Goal: Browse casually

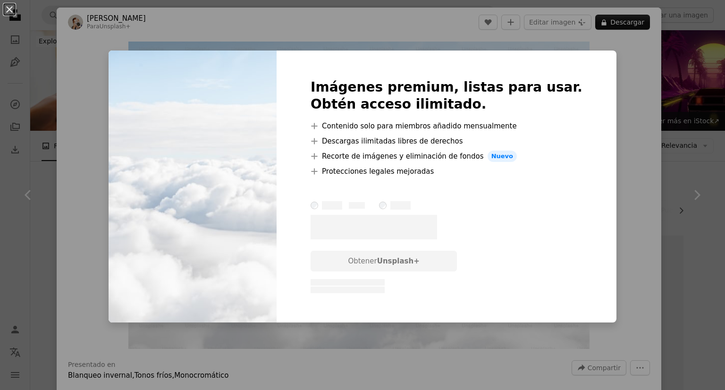
scroll to position [1202, 0]
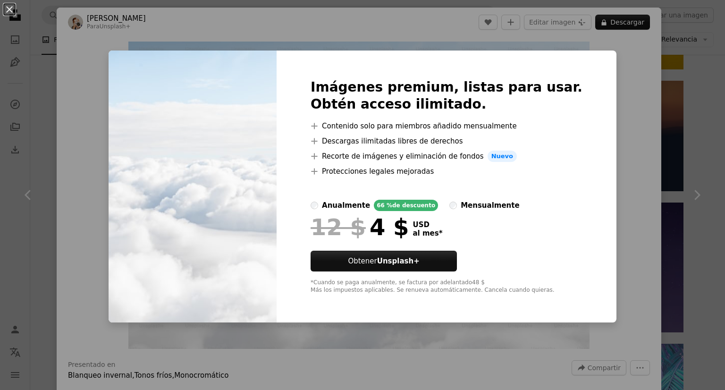
click at [631, 88] on div "An X shape Imágenes premium, listas para usar. Obtén acceso ilimitado. A plus s…" at bounding box center [362, 195] width 725 height 390
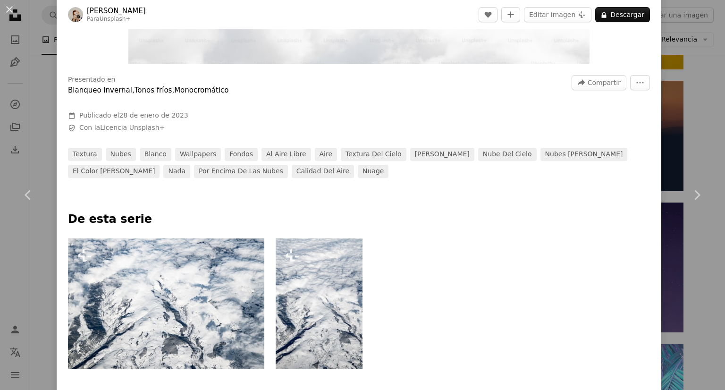
scroll to position [286, 0]
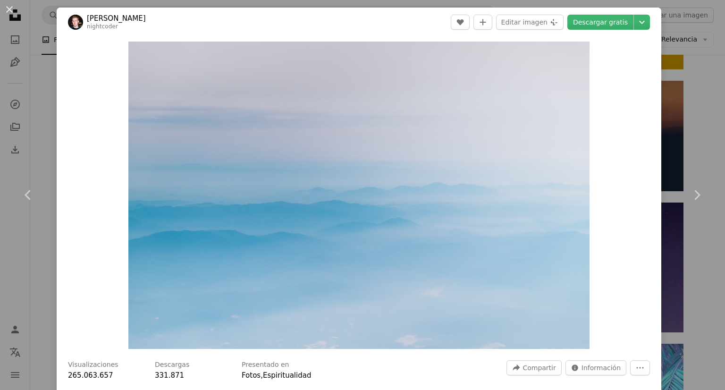
click at [694, 93] on div "An X shape Chevron left Chevron right [PERSON_NAME] nightcoder A heart A plus s…" at bounding box center [362, 195] width 725 height 390
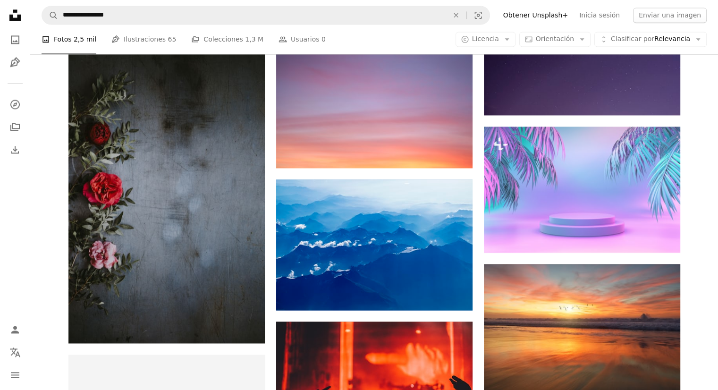
scroll to position [1489, 0]
